Goal: Find specific page/section: Find specific page/section

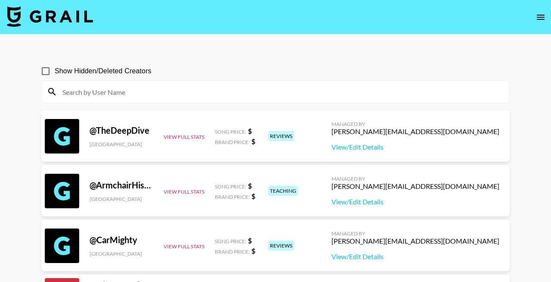
click at [98, 90] on input at bounding box center [280, 92] width 447 height 14
click at [98, 92] on input at bounding box center [280, 92] width 447 height 14
click at [97, 92] on input at bounding box center [280, 92] width 447 height 14
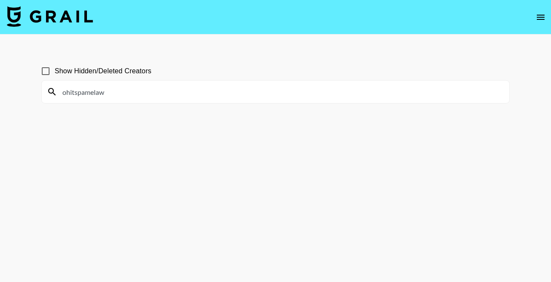
type input "ohitspamelaw"
click at [44, 68] on input "Show Hidden/Deleted Creators" at bounding box center [46, 71] width 18 height 18
checkbox input "true"
drag, startPoint x: 161, startPoint y: 88, endPoint x: 56, endPoint y: 90, distance: 105.1
click at [56, 90] on div "ohitspamelaw" at bounding box center [276, 92] width 468 height 22
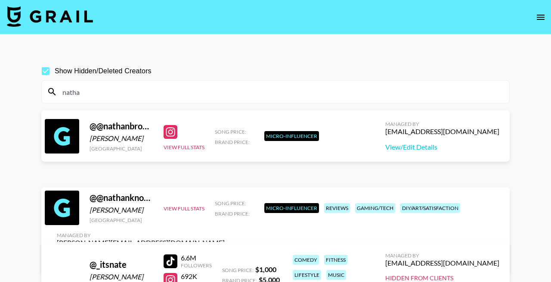
type input "[PERSON_NAME]"
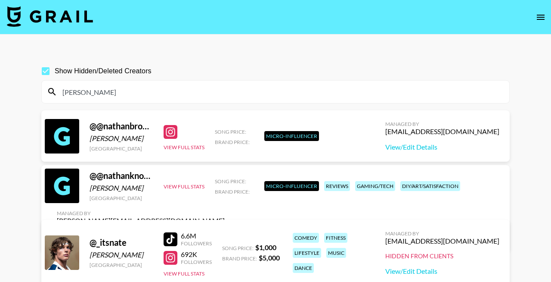
drag, startPoint x: 101, startPoint y: 92, endPoint x: 57, endPoint y: 92, distance: 43.9
click at [57, 92] on input "[PERSON_NAME]" at bounding box center [280, 92] width 447 height 14
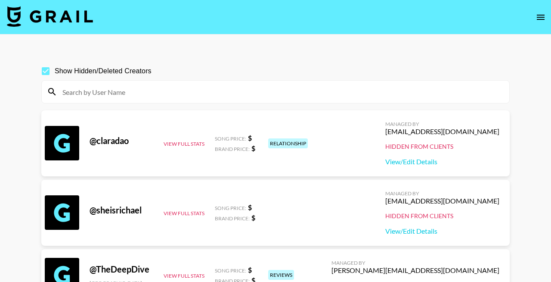
click at [116, 95] on input at bounding box center [280, 92] width 447 height 14
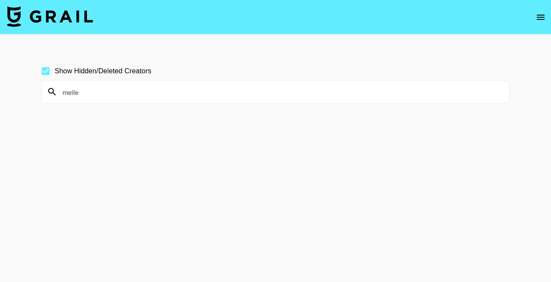
click at [154, 88] on input "meile" at bounding box center [280, 92] width 447 height 14
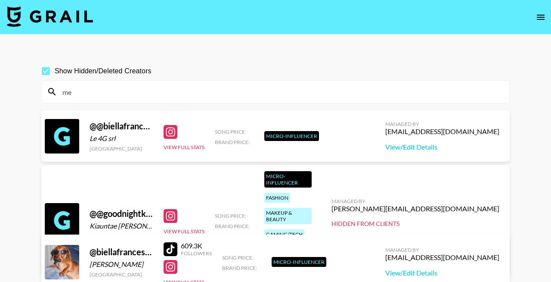
type input "m"
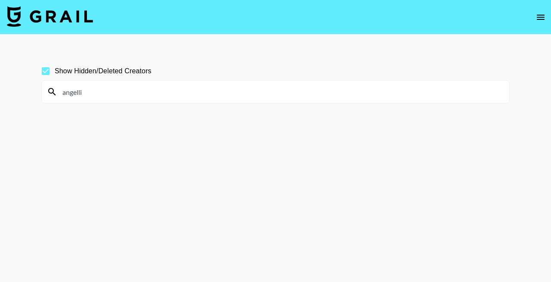
type input "angelli"
